Goal: Check status: Check status

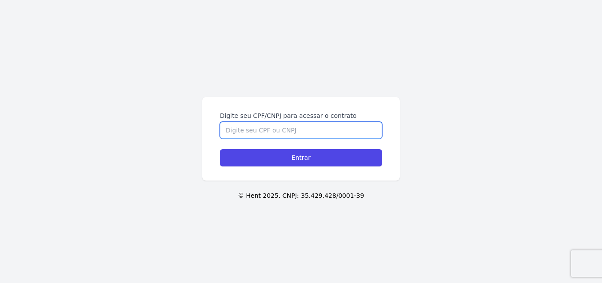
click at [260, 128] on input "Digite seu CPF/CNPJ para acessar o contrato" at bounding box center [301, 130] width 162 height 17
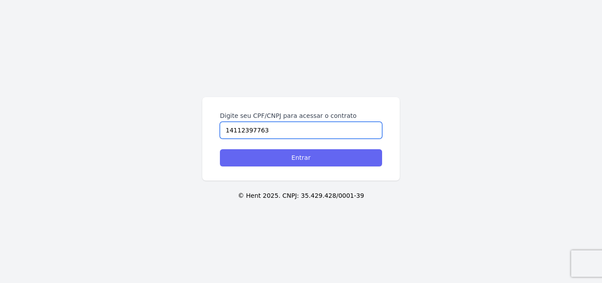
type input "14112397763"
click at [273, 153] on input "Entrar" at bounding box center [301, 157] width 162 height 17
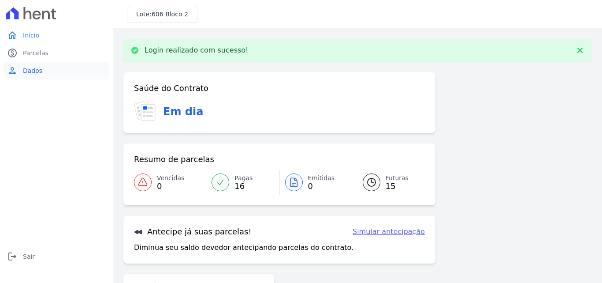
click at [35, 71] on span "Dados" at bounding box center [32, 70] width 19 height 9
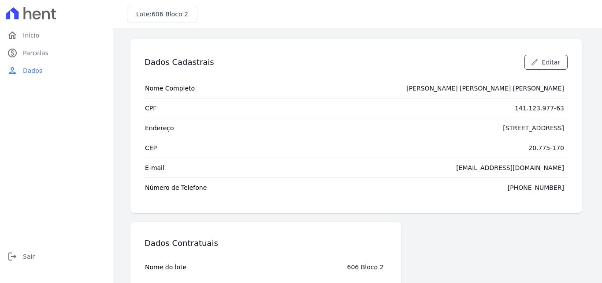
scroll to position [80, 0]
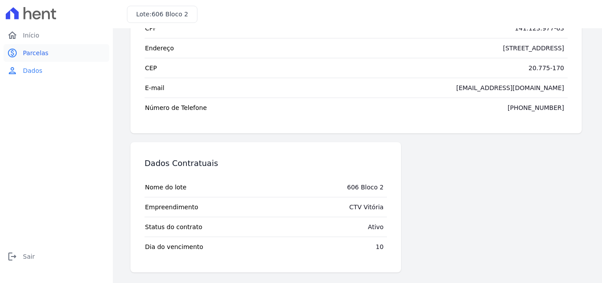
click at [36, 53] on span "Parcelas" at bounding box center [36, 53] width 26 height 9
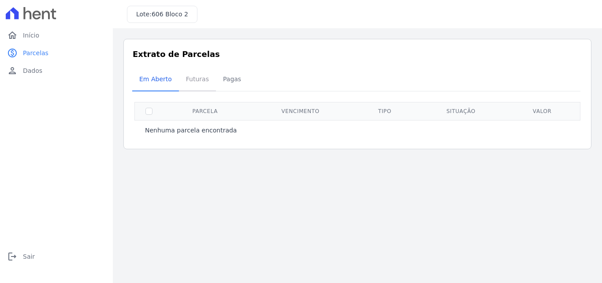
click at [181, 78] on span "Futuras" at bounding box center [198, 79] width 34 height 18
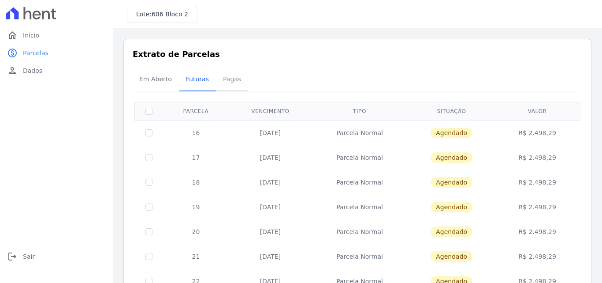
click at [231, 79] on span "Pagas" at bounding box center [232, 79] width 29 height 18
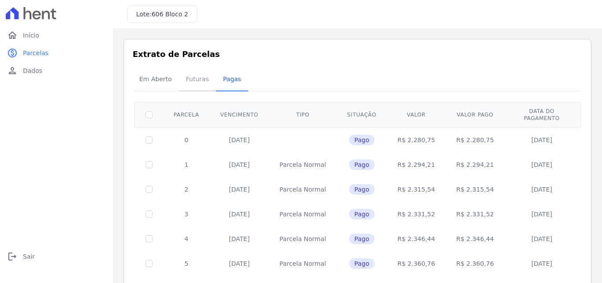
click at [192, 84] on span "Futuras" at bounding box center [198, 79] width 34 height 18
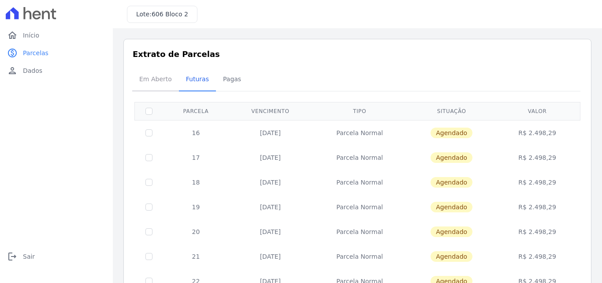
click at [157, 76] on span "Em Aberto" at bounding box center [155, 79] width 43 height 18
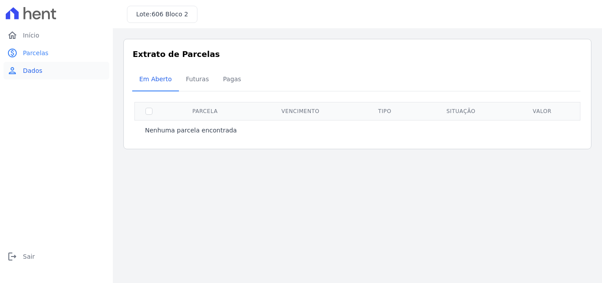
click at [40, 67] on span "Dados" at bounding box center [32, 70] width 19 height 9
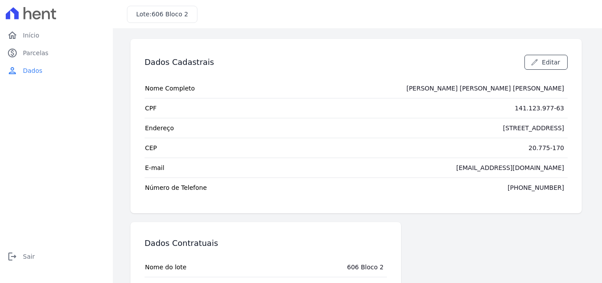
scroll to position [80, 0]
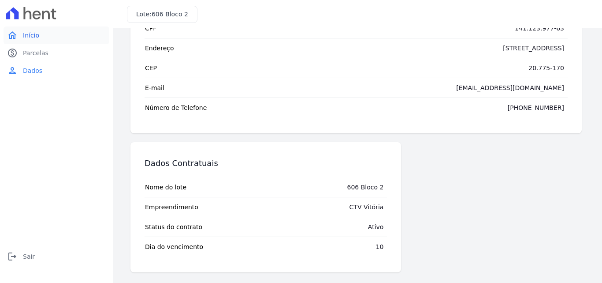
click at [31, 37] on span "Início" at bounding box center [31, 35] width 16 height 9
